Goal: Book appointment/travel/reservation

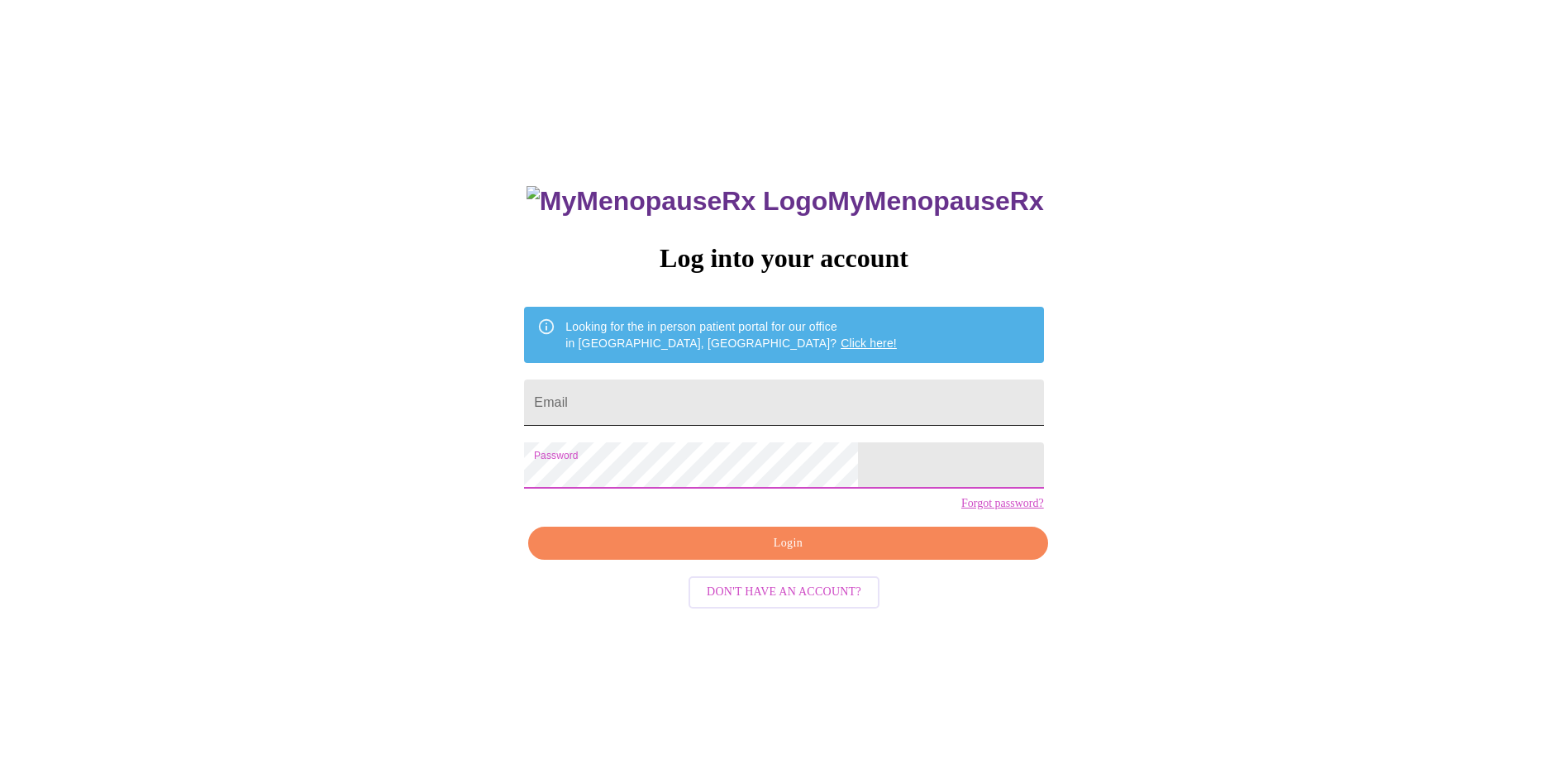
click at [738, 410] on input "Email" at bounding box center [784, 402] width 519 height 46
type input "[EMAIL_ADDRESS][DOMAIN_NAME]"
click at [726, 554] on span "Login" at bounding box center [787, 543] width 481 height 21
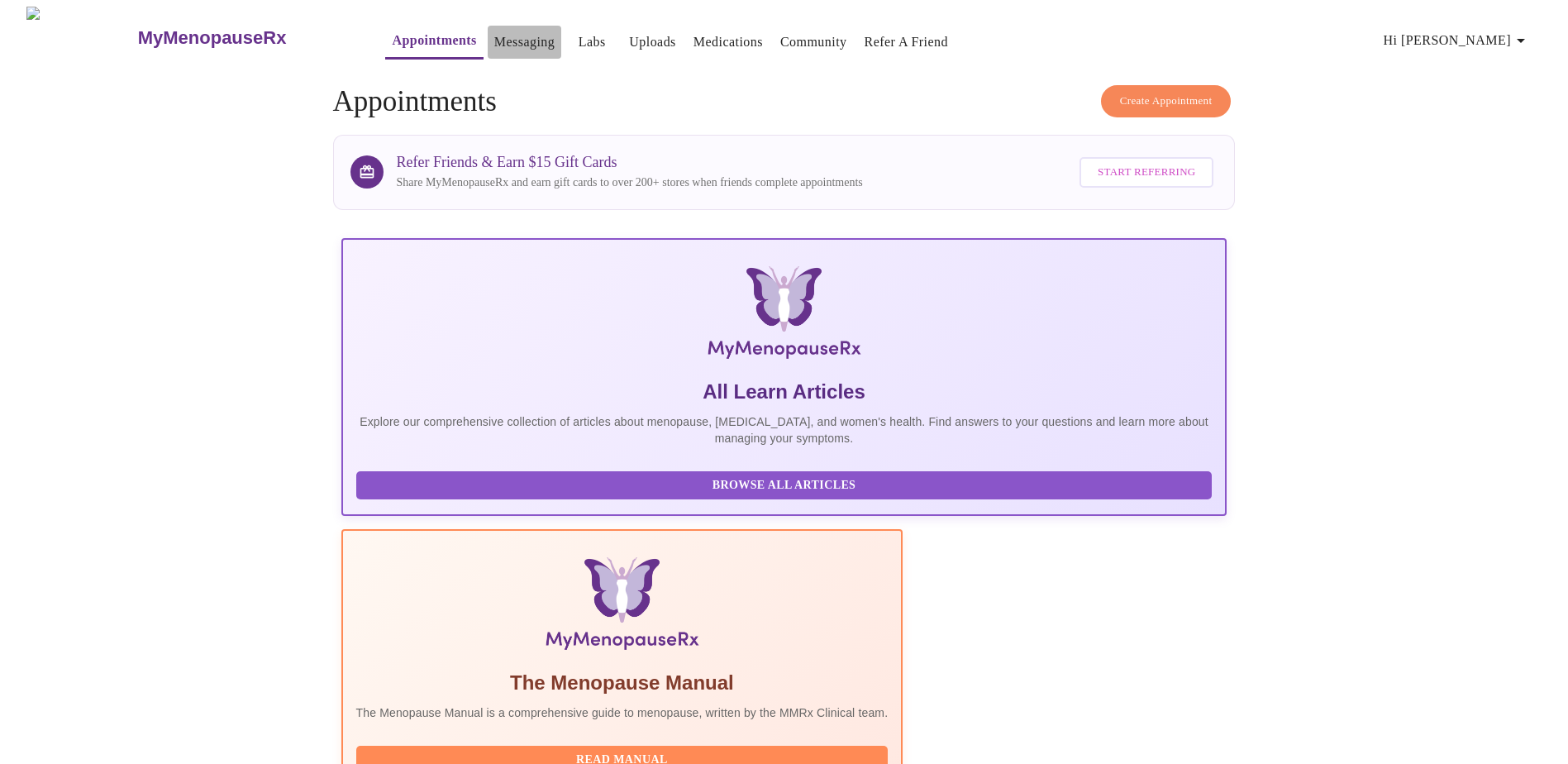
click at [494, 38] on link "Messaging" at bounding box center [524, 42] width 61 height 23
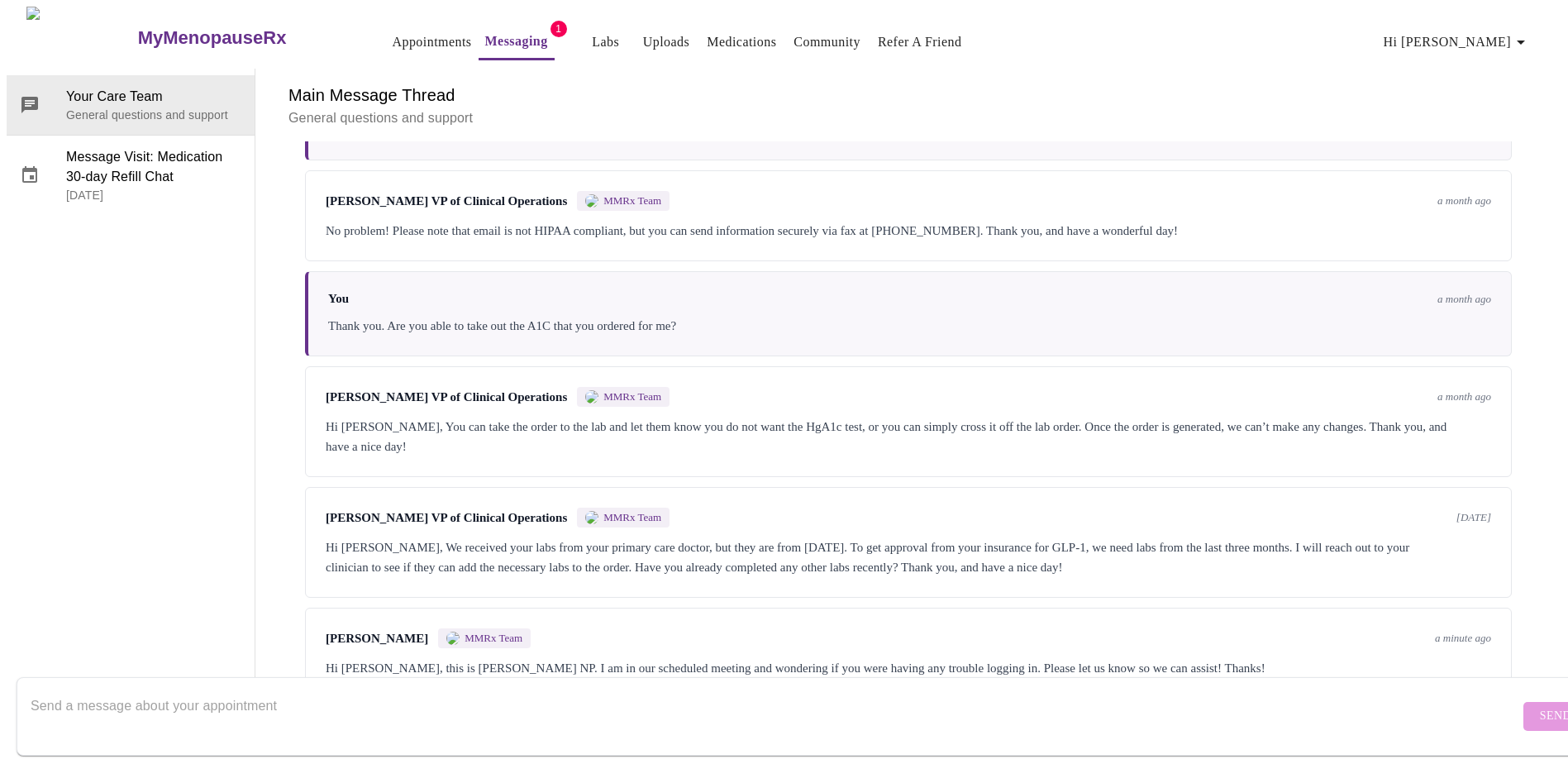
click at [391, 33] on link "Appointments" at bounding box center [430, 42] width 79 height 23
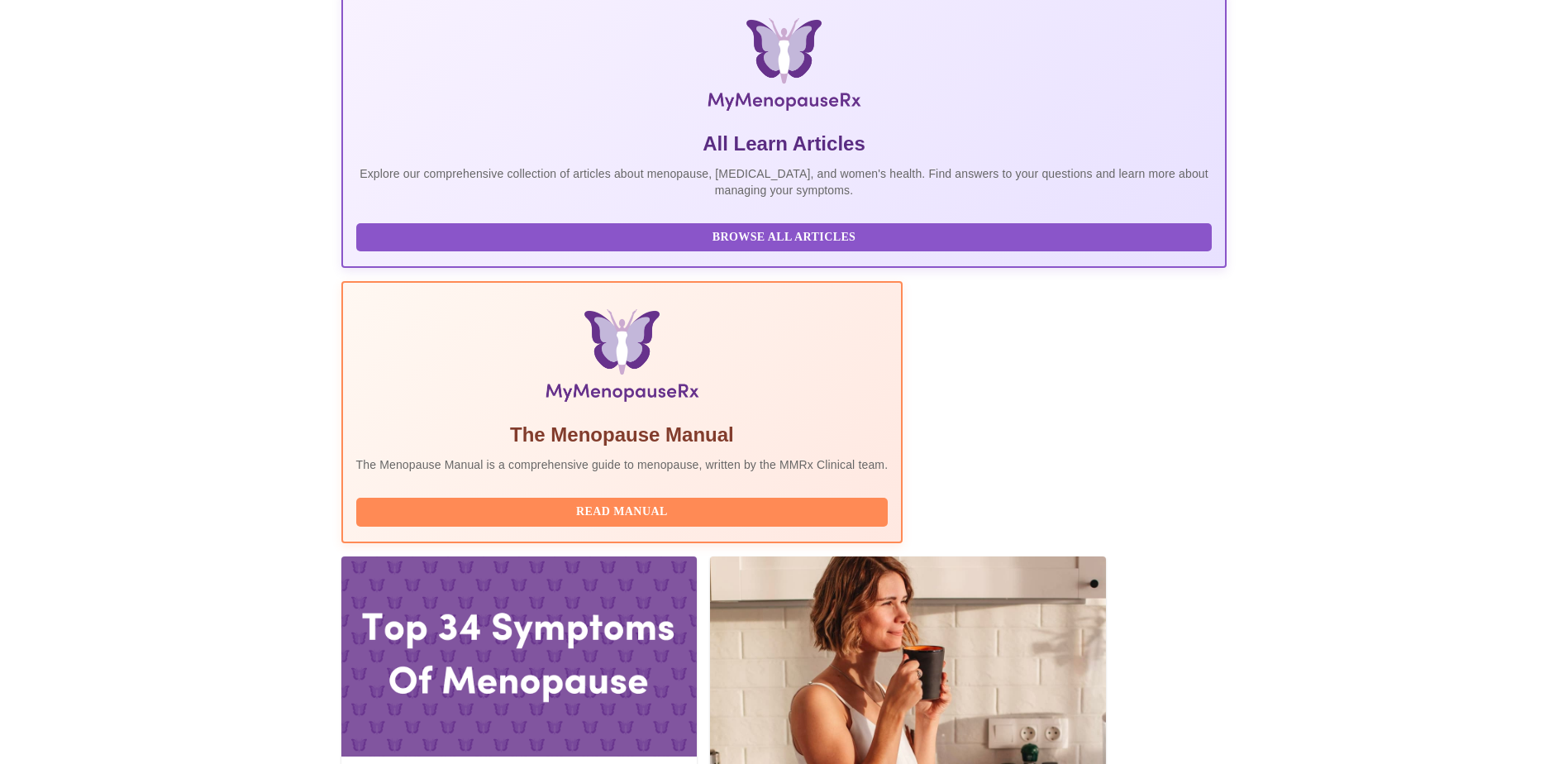
scroll to position [331, 0]
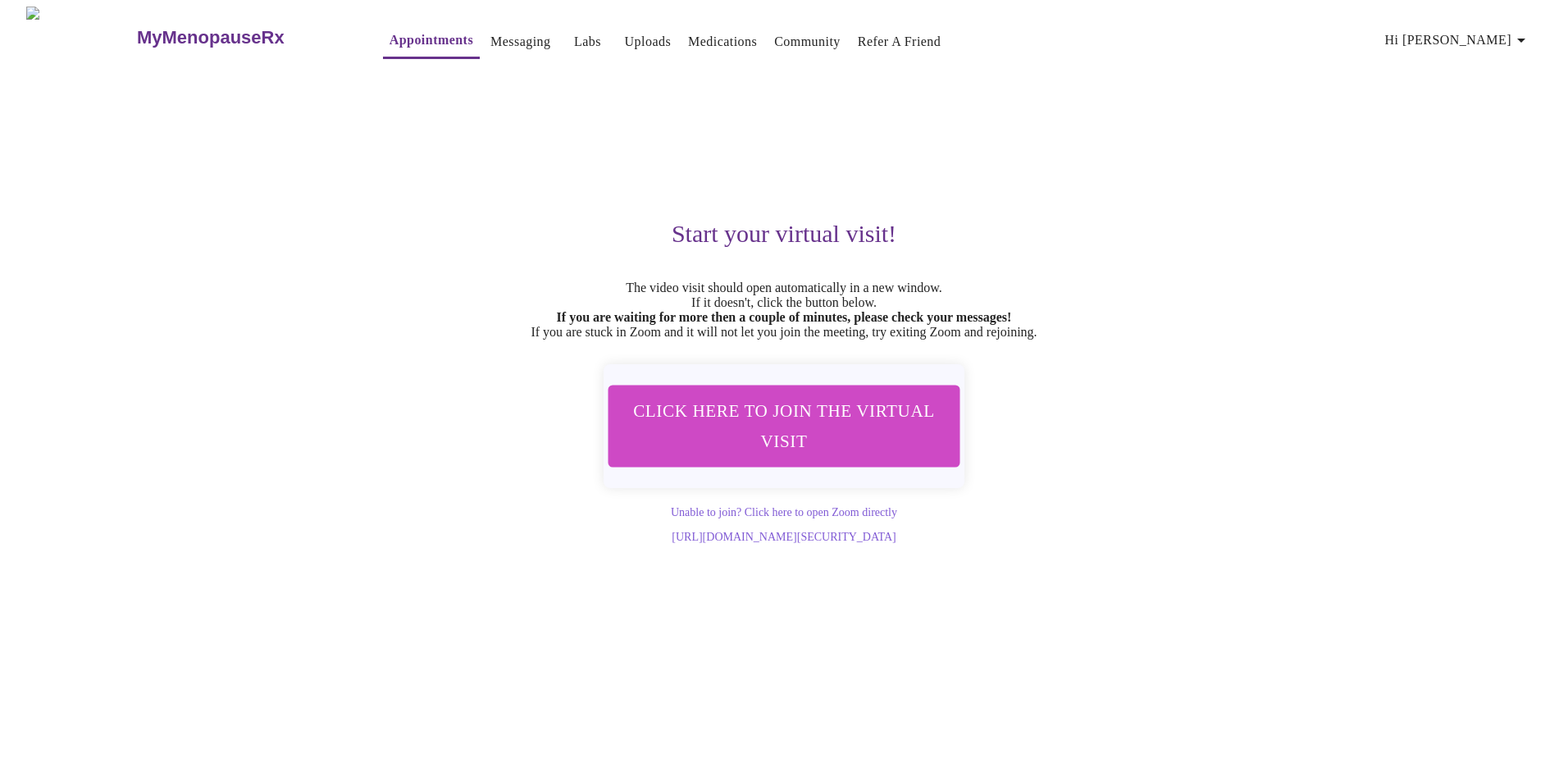
click at [784, 439] on span "Click here to join the virtual visit" at bounding box center [784, 426] width 308 height 60
click at [1509, 40] on span "Hi [PERSON_NAME]" at bounding box center [1458, 40] width 146 height 23
click at [1503, 128] on li "Log out" at bounding box center [1504, 123] width 76 height 29
